Goal: Task Accomplishment & Management: Use online tool/utility

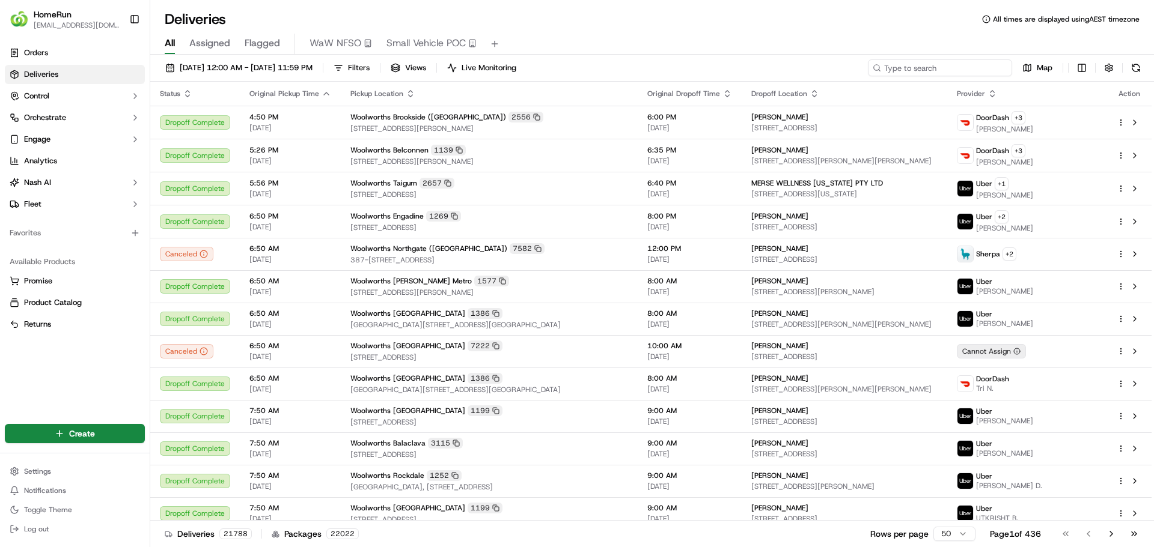
click at [946, 71] on input at bounding box center [940, 67] width 144 height 17
paste input "270214951"
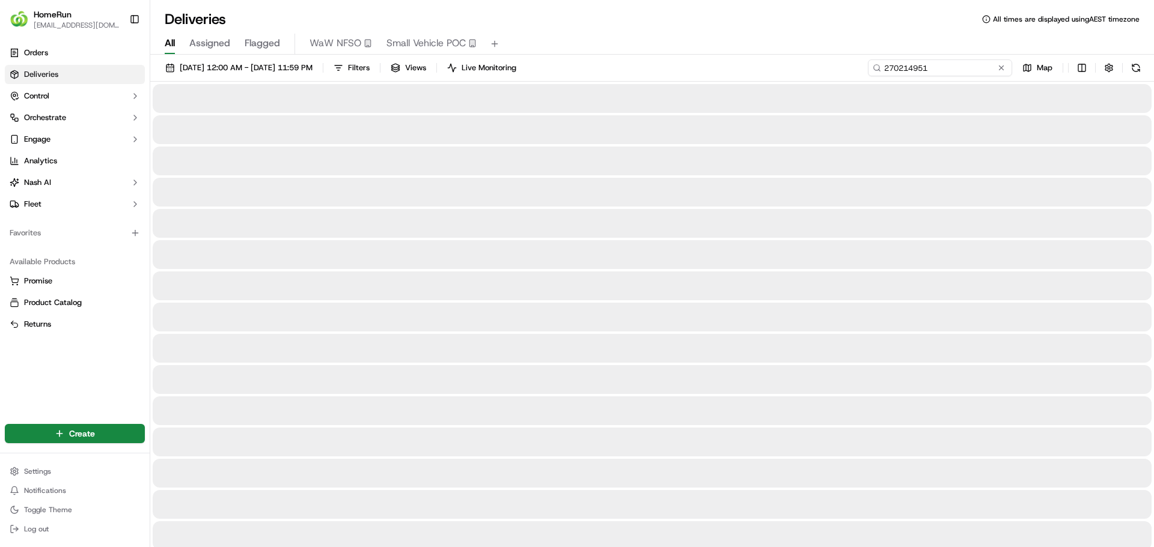
click at [893, 67] on input "270214951" at bounding box center [940, 67] width 144 height 17
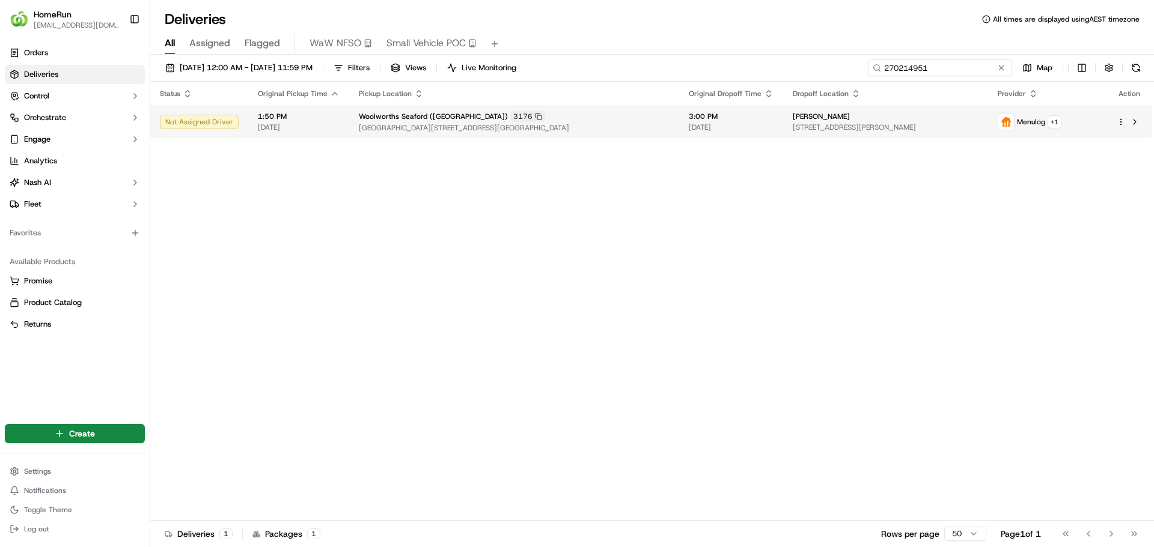
type input "270214951"
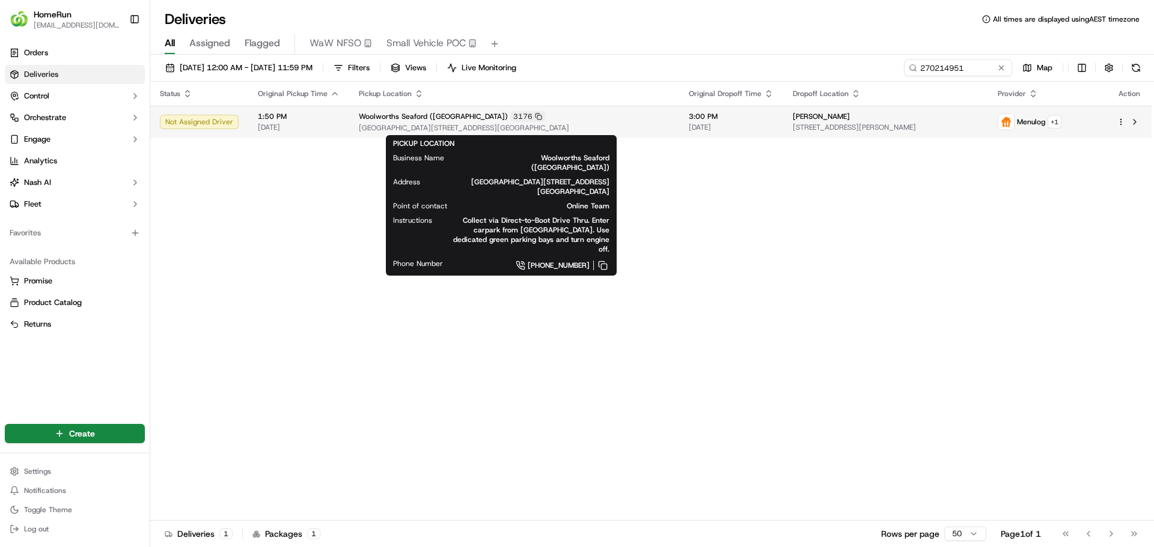
click at [420, 119] on span "Woolworths Seaford ([GEOGRAPHIC_DATA])" at bounding box center [433, 117] width 149 height 10
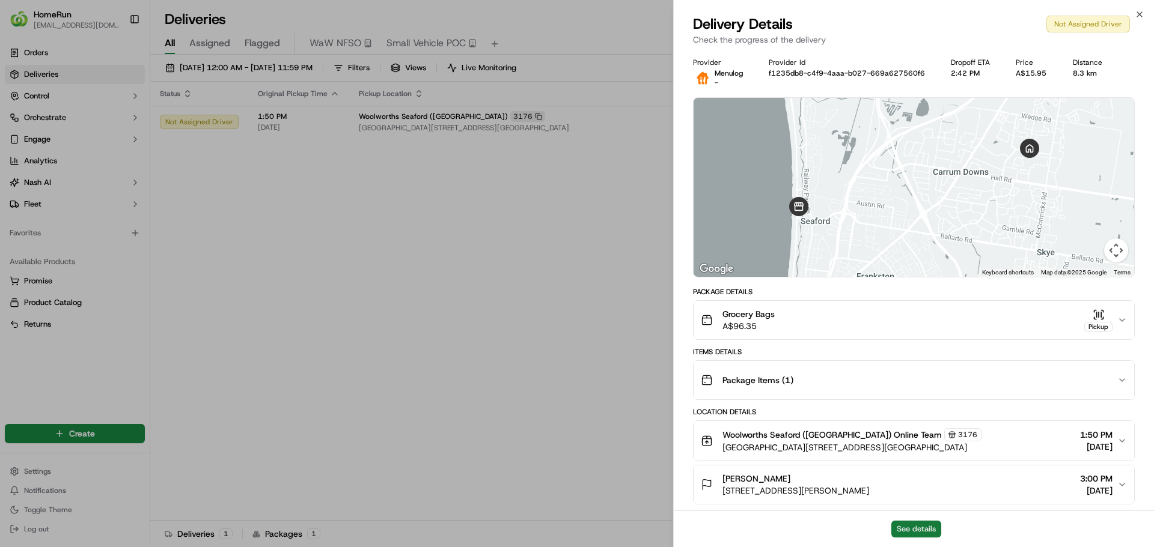
click at [910, 525] on button "See details" at bounding box center [916, 529] width 50 height 17
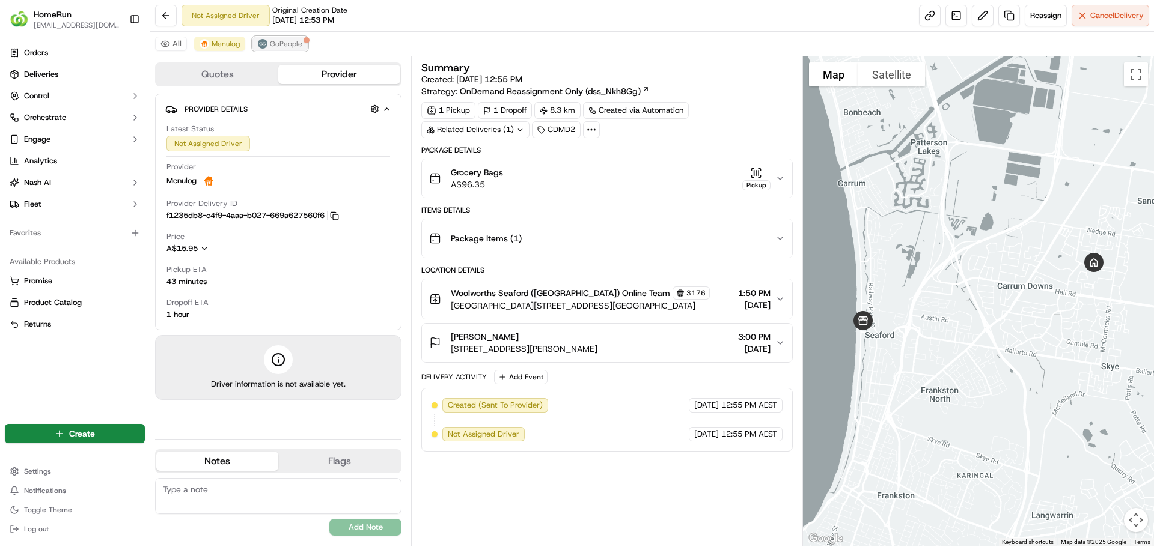
click at [279, 37] on button "GoPeople" at bounding box center [279, 44] width 55 height 14
click at [219, 44] on span "Menulog" at bounding box center [226, 44] width 28 height 10
click at [1104, 19] on span "Cancel Delivery" at bounding box center [1116, 15] width 53 height 11
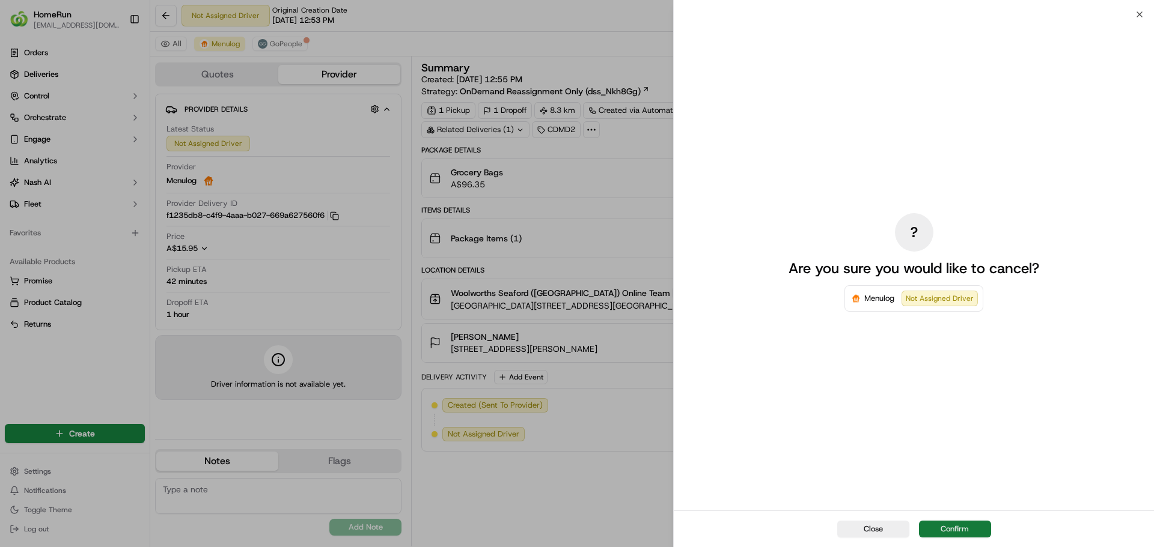
click at [946, 531] on button "Confirm" at bounding box center [955, 529] width 72 height 17
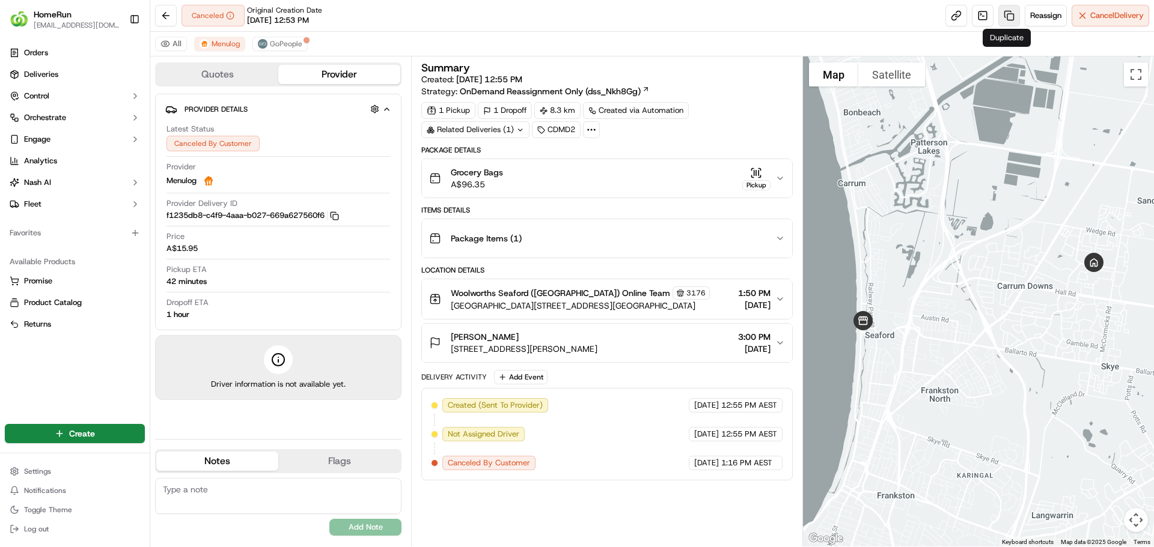
click at [1008, 14] on link at bounding box center [1009, 16] width 22 height 22
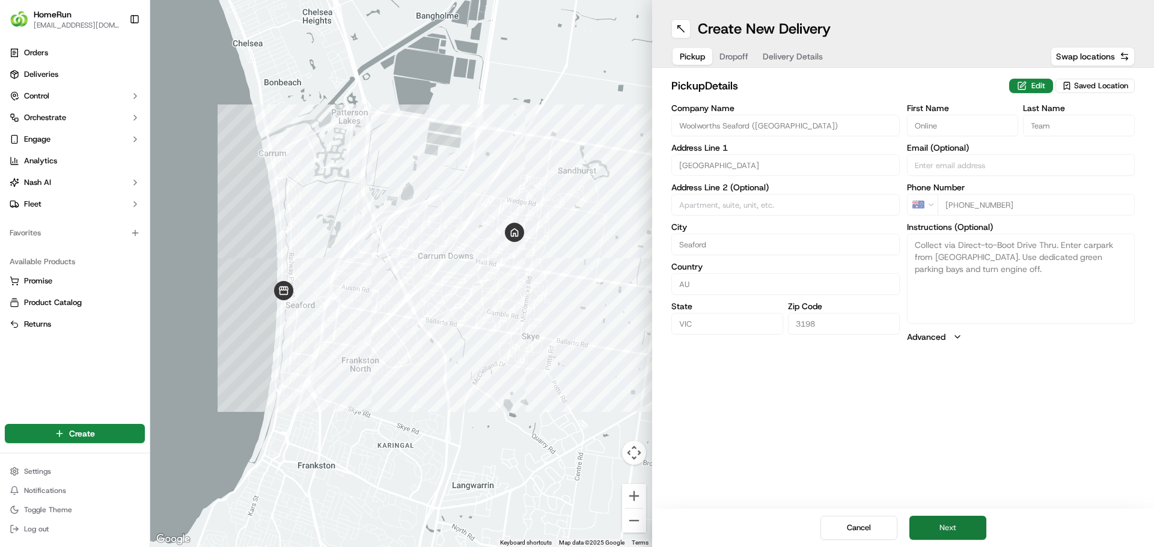
click at [935, 529] on button "Next" at bounding box center [947, 528] width 77 height 24
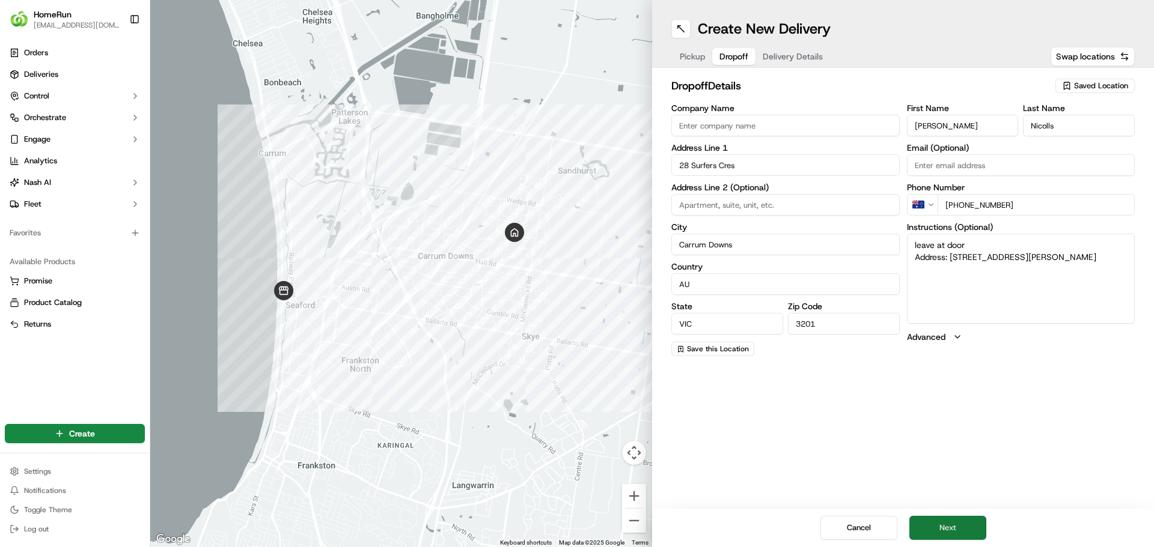
click at [935, 529] on button "Next" at bounding box center [947, 528] width 77 height 24
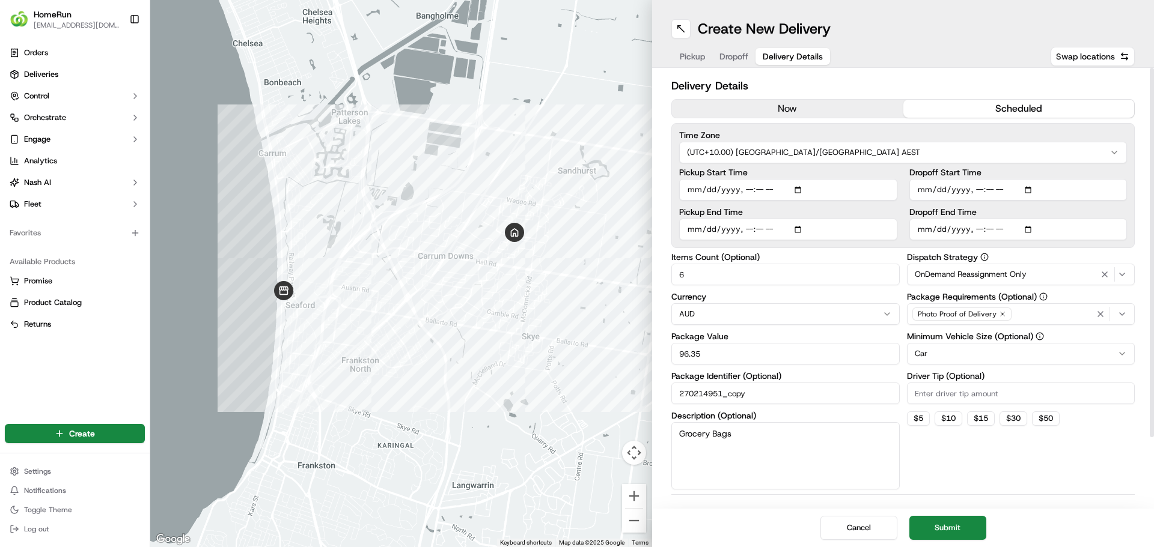
click at [802, 190] on input "Pickup Start Time" at bounding box center [788, 190] width 218 height 22
type input "[DATE]T19:00"
click at [853, 390] on input "270214951_copy" at bounding box center [785, 394] width 228 height 22
click at [1030, 193] on input "Dropoff Start Time" at bounding box center [1018, 190] width 218 height 22
type input "[DATE]T19:05"
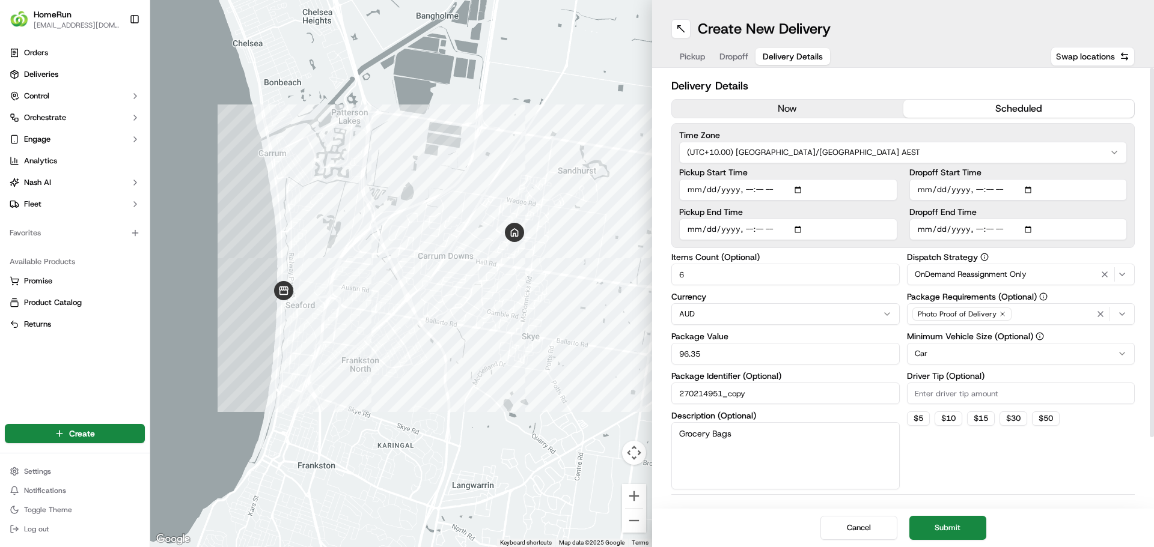
click at [898, 198] on div "Pickup Start Time Pickup End Time Dropoff Start Time Dropoff End Time" at bounding box center [903, 204] width 448 height 72
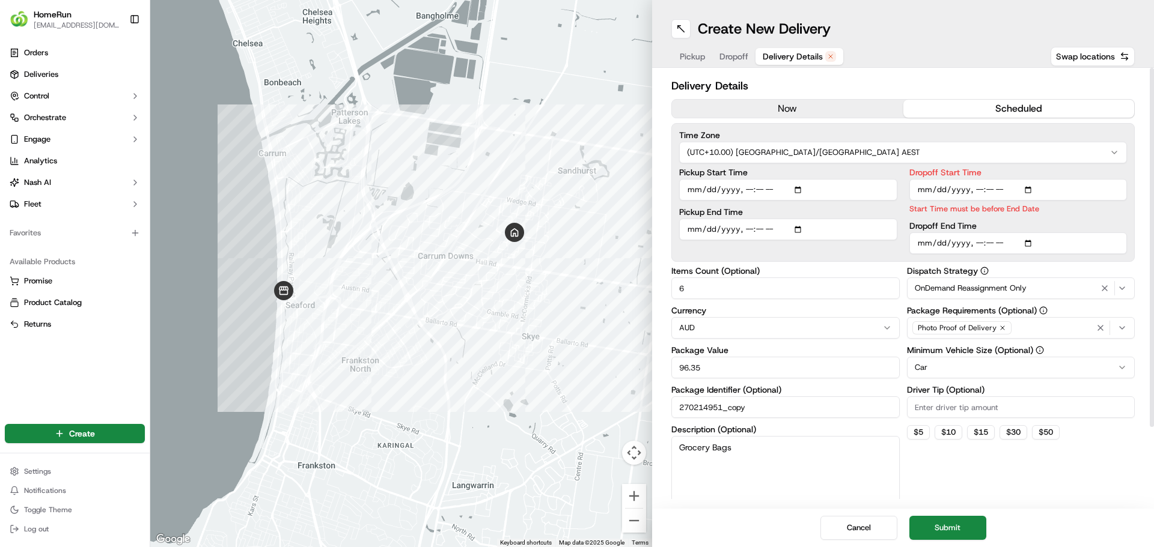
click at [1030, 243] on input "Dropoff End Time" at bounding box center [1018, 244] width 218 height 22
type input "[DATE]T20:02"
click at [889, 426] on label "Description (Optional)" at bounding box center [785, 429] width 228 height 8
click at [889, 436] on textarea "Grocery Bags" at bounding box center [785, 469] width 228 height 67
click at [1030, 188] on input "Dropoff Start Time" at bounding box center [1018, 190] width 218 height 22
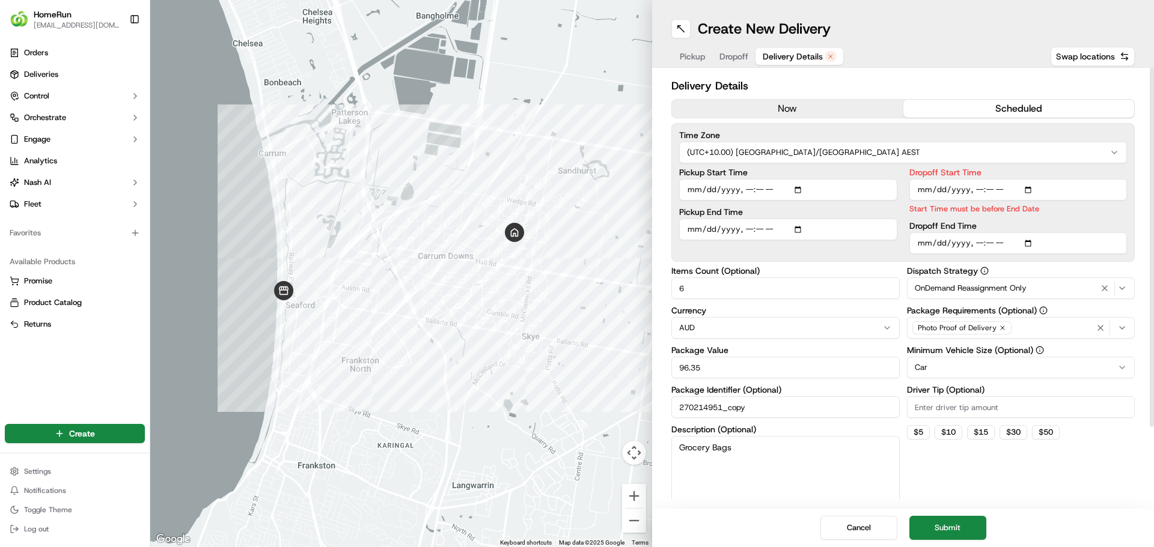
type input "[DATE]T19:02"
click at [851, 307] on div "Currency AUD" at bounding box center [785, 322] width 228 height 32
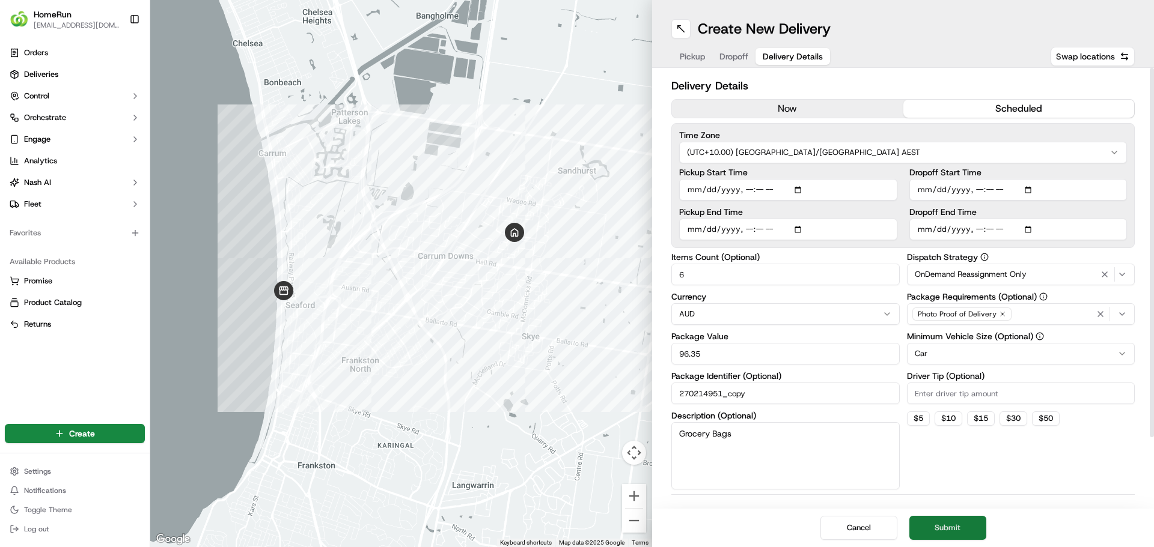
click at [952, 528] on button "Submit" at bounding box center [947, 528] width 77 height 24
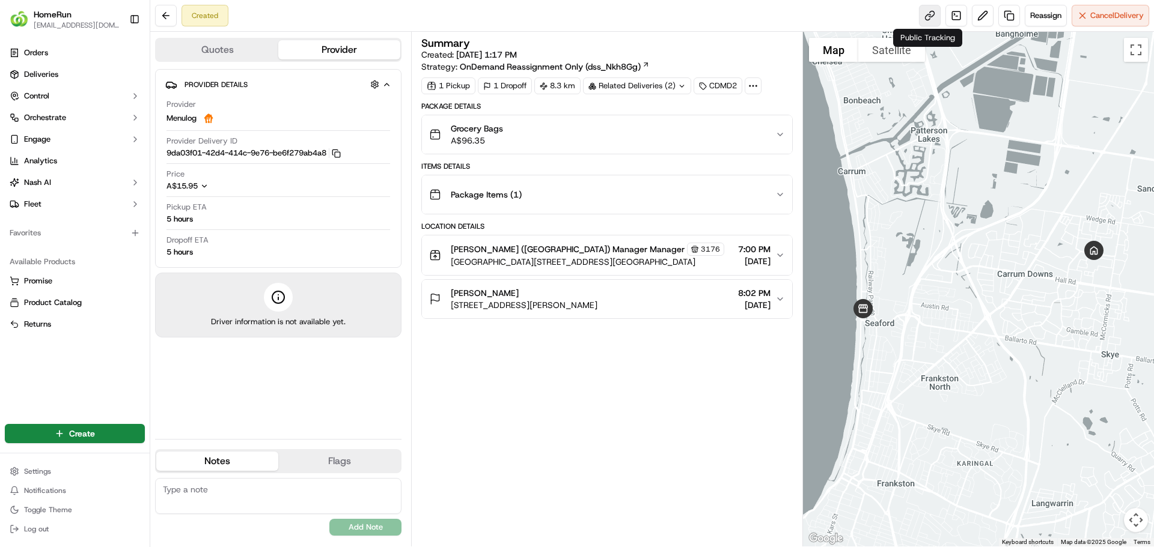
click at [928, 14] on link at bounding box center [930, 16] width 22 height 22
